Goal: Task Accomplishment & Management: Manage account settings

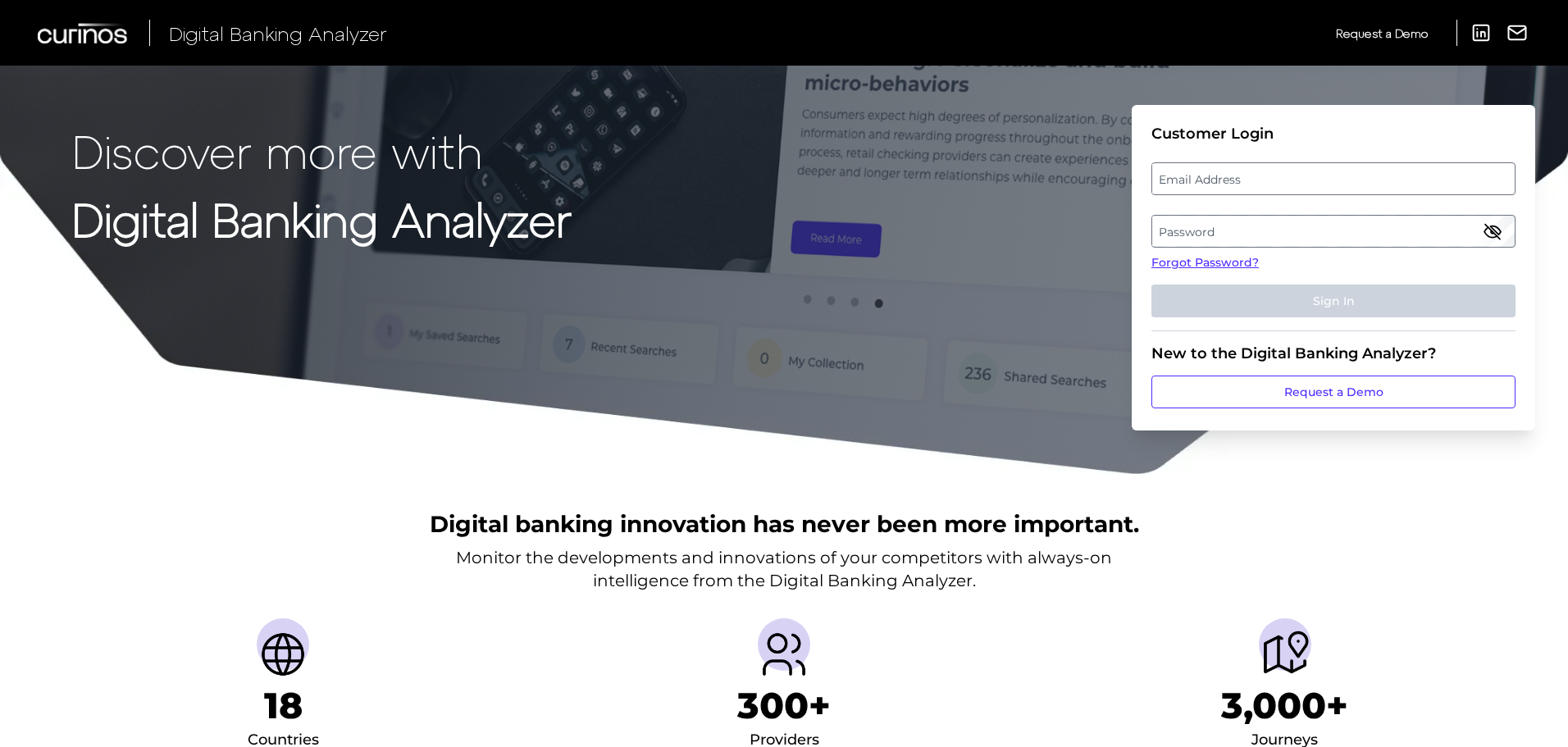
click at [1152, 163] on div at bounding box center [1152, 163] width 0 height 0
click at [1216, 264] on link "Forgot Password?" at bounding box center [1333, 262] width 364 height 17
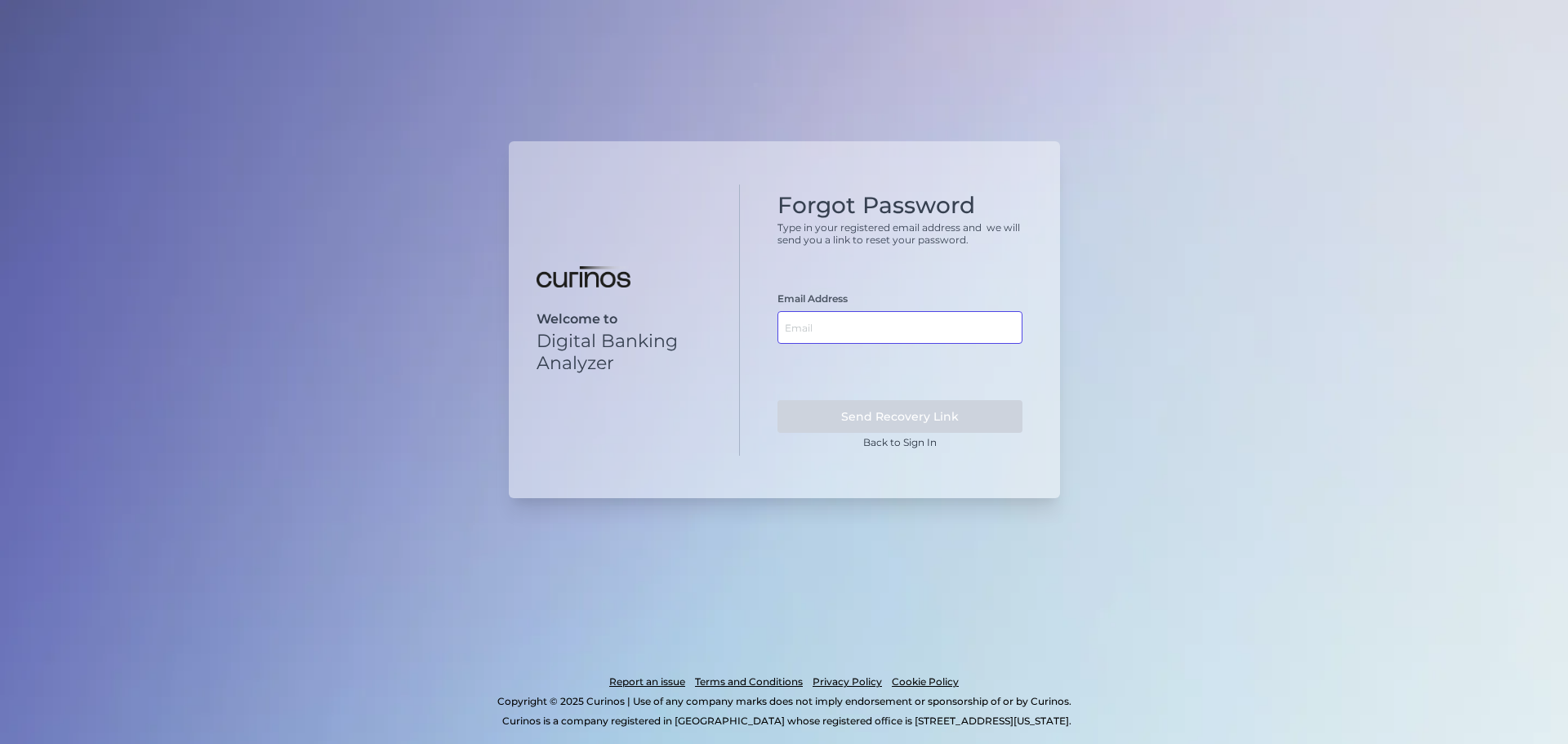
click at [820, 333] on input "text" at bounding box center [899, 327] width 245 height 33
type input "lorenzo.puglielli@key.com"
click at [777, 400] on button "Send Recovery Link" at bounding box center [899, 416] width 245 height 33
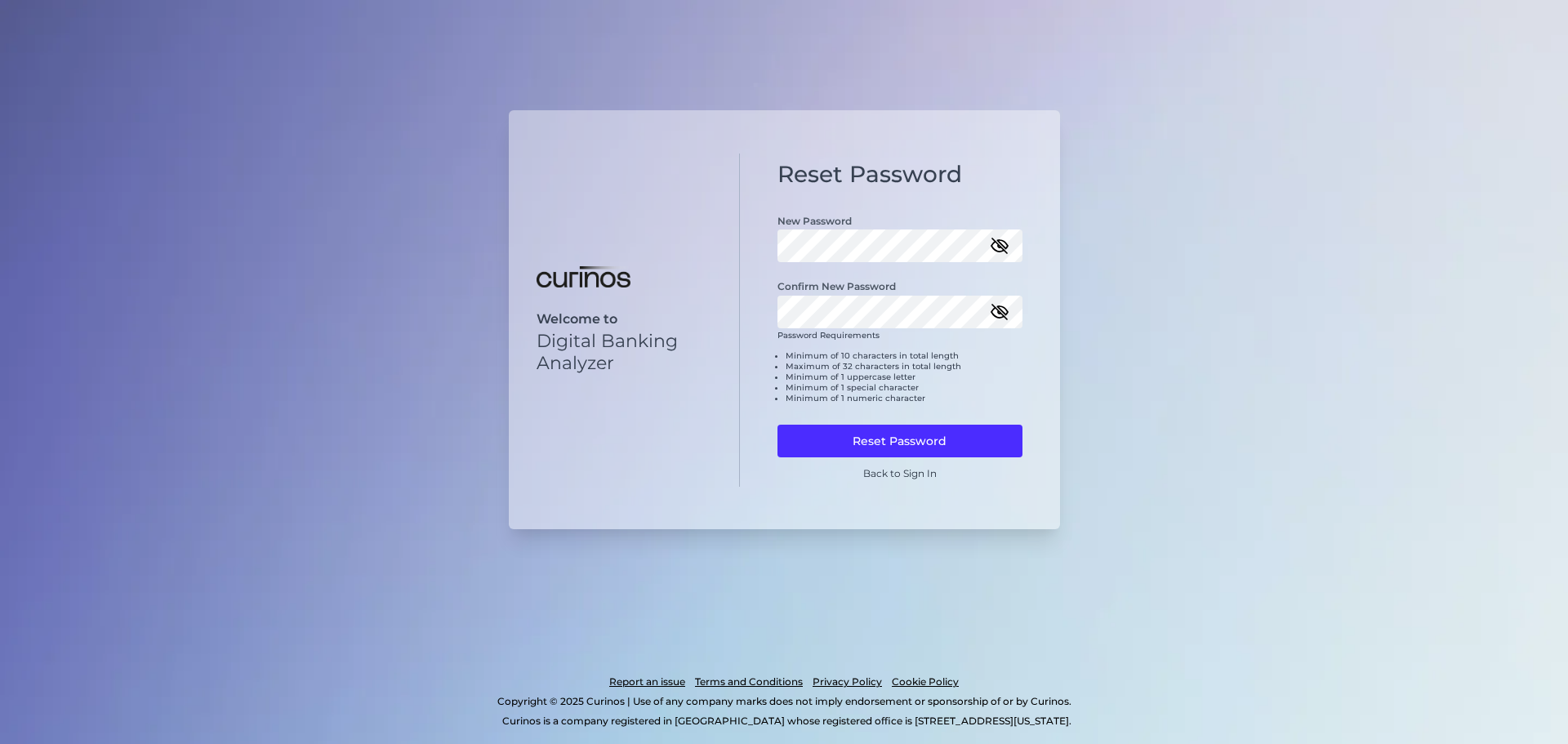
click at [736, 308] on div "Welcome to Digital Banking Analyzer" at bounding box center [624, 319] width 232 height 333
click at [832, 441] on button "Reset Password" at bounding box center [899, 441] width 245 height 33
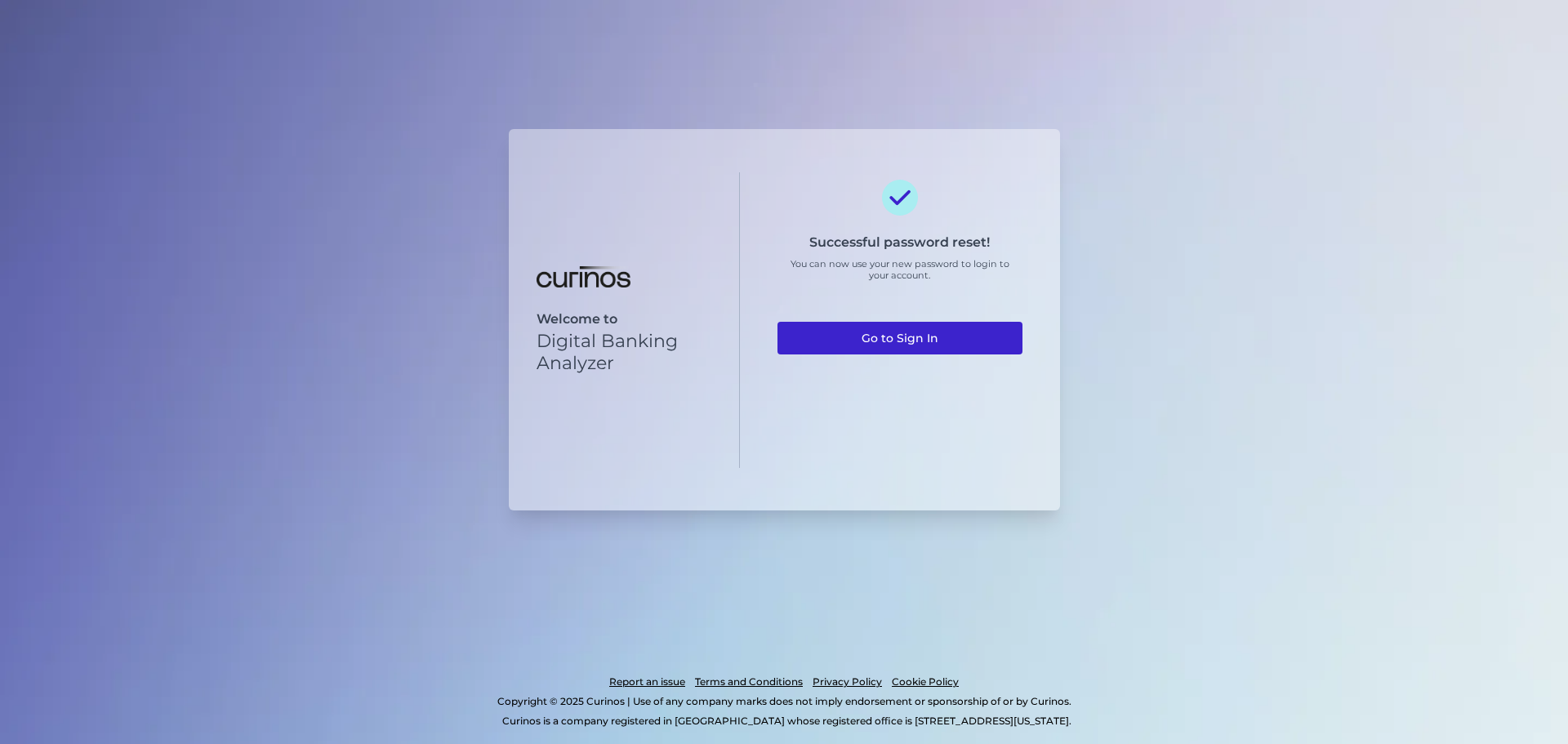
click at [874, 337] on link "Go to Sign In" at bounding box center [899, 337] width 245 height 33
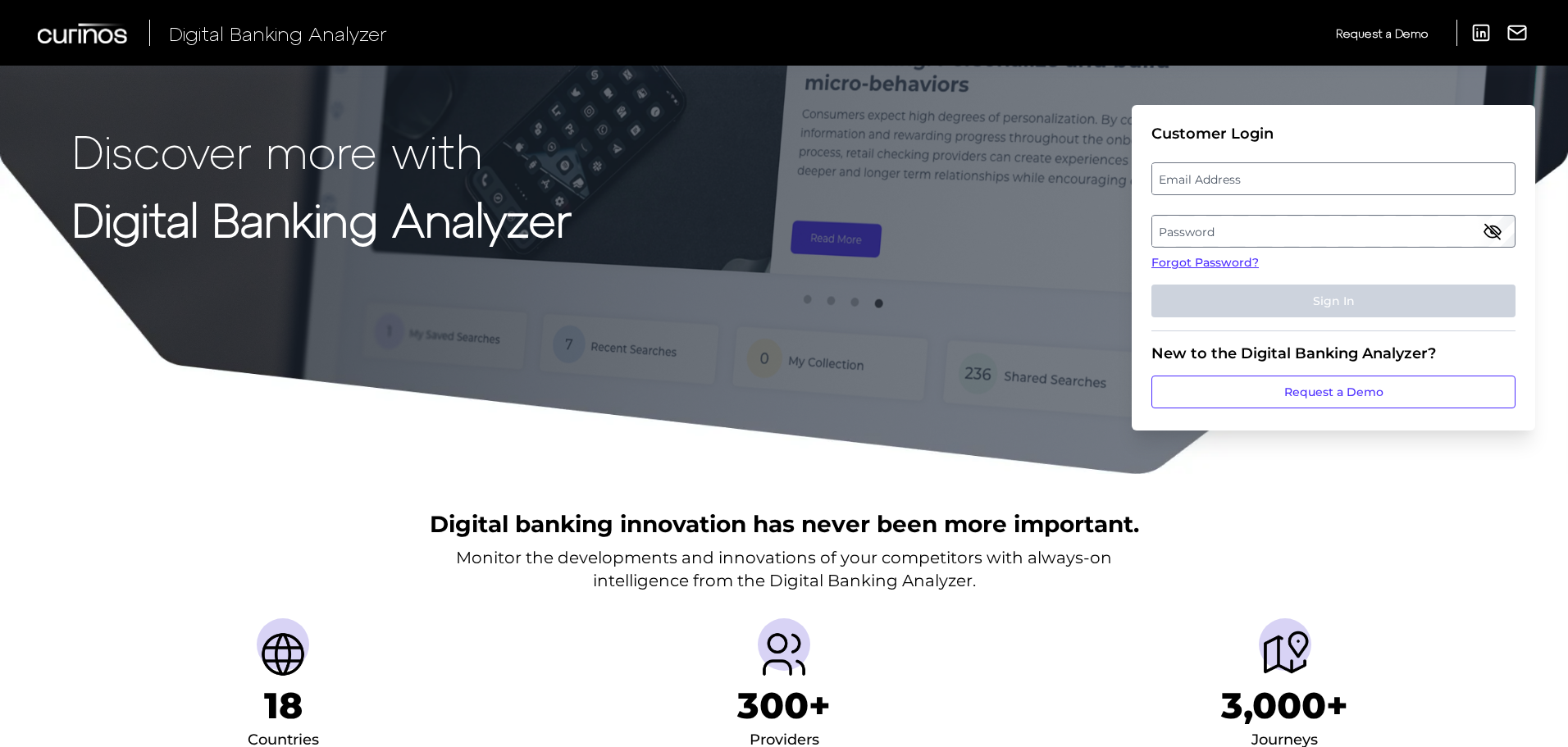
click at [1241, 175] on label "Email Address" at bounding box center [1332, 179] width 362 height 30
click at [1241, 175] on input "email" at bounding box center [1333, 179] width 364 height 33
type input "Lorenzo.Puglielli@key.com"
click at [1234, 225] on label "Password" at bounding box center [1332, 232] width 362 height 30
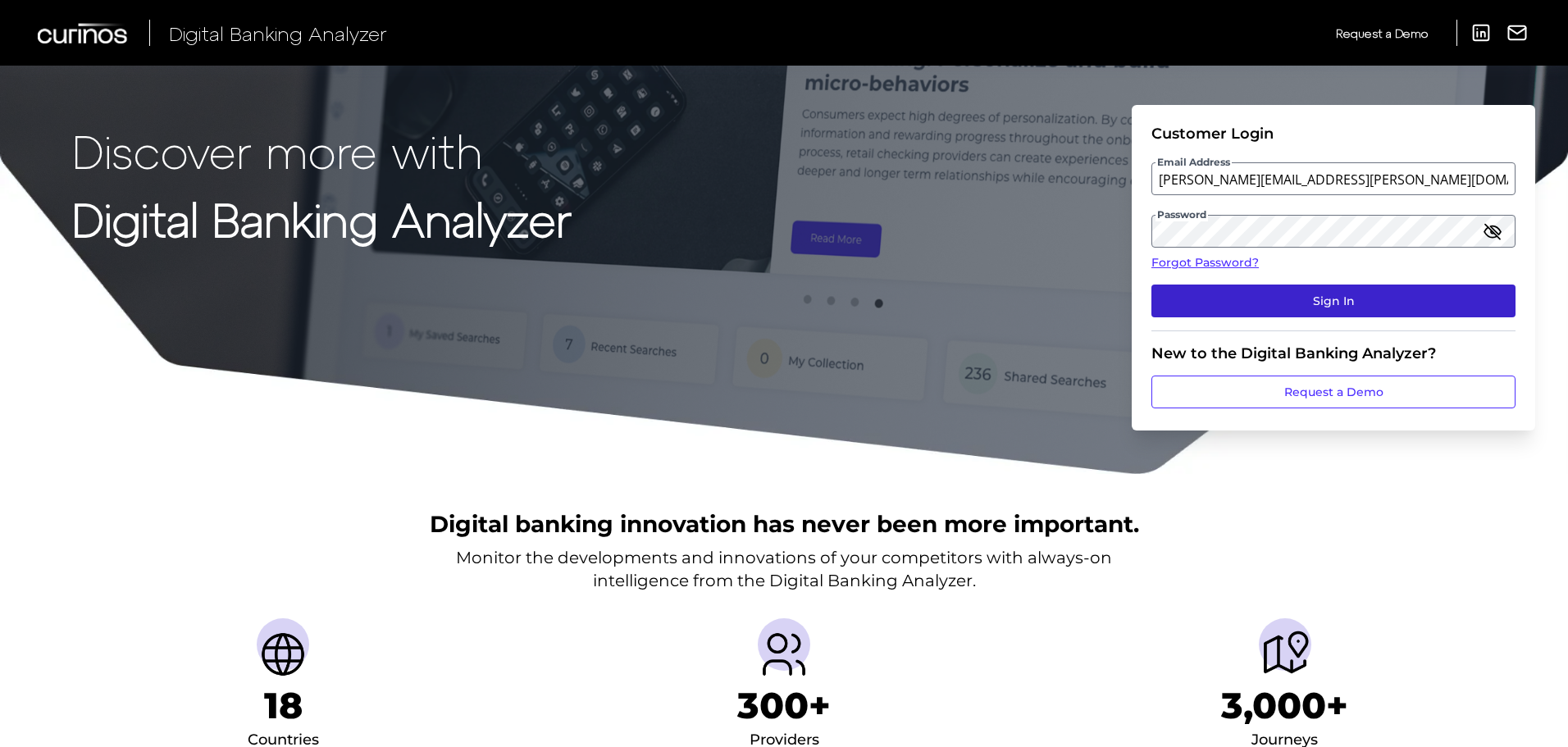
click at [1218, 304] on button "Sign In" at bounding box center [1333, 301] width 364 height 33
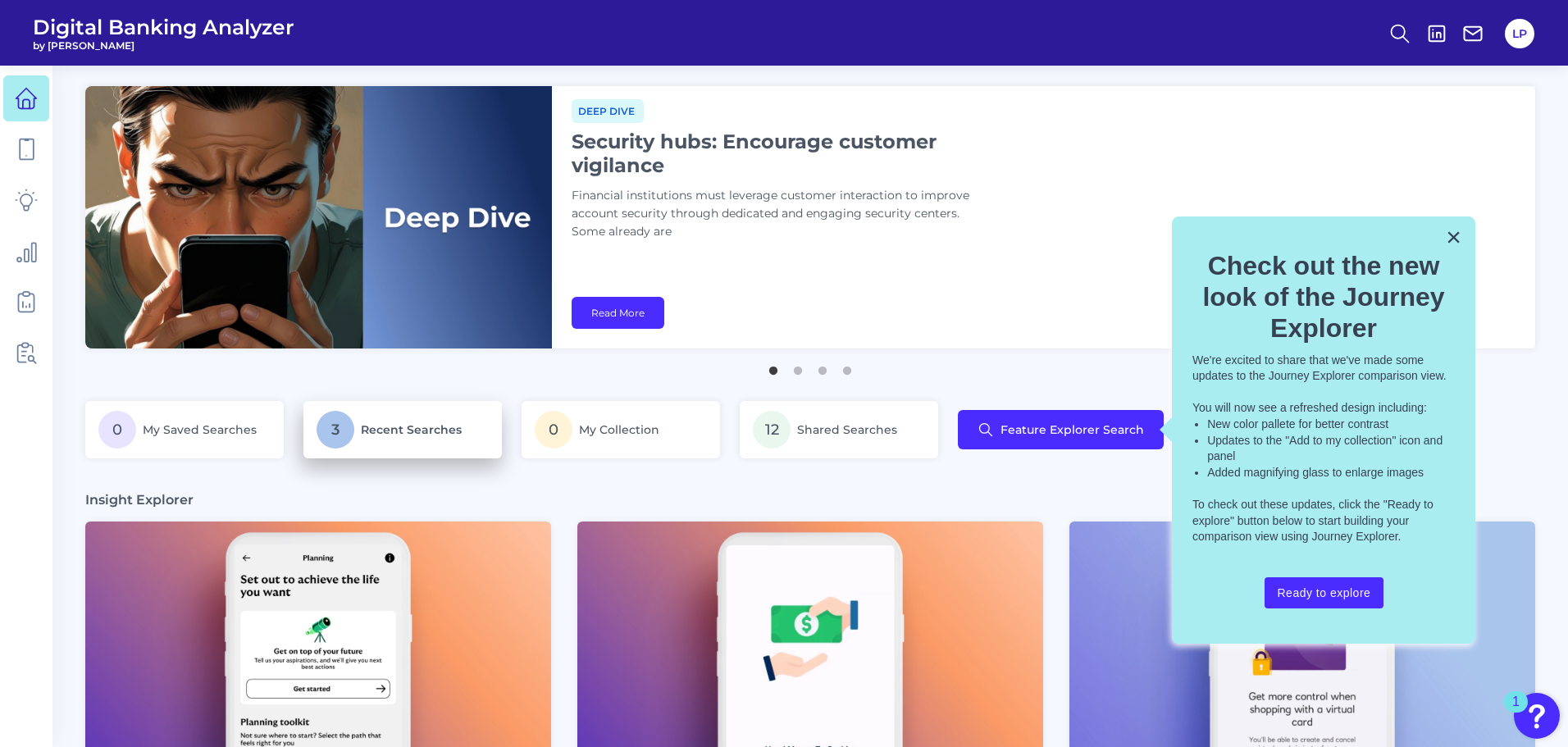
click at [411, 422] on span "Recent Searches" at bounding box center [410, 429] width 101 height 15
